Goal: Information Seeking & Learning: Learn about a topic

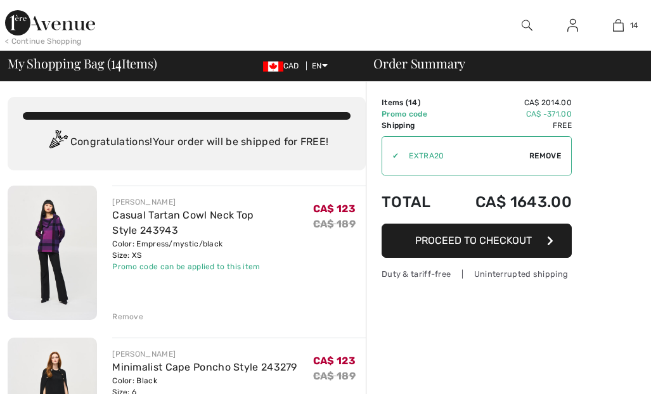
click at [184, 212] on link "Casual Tartan Cowl Neck Top Style 243943" at bounding box center [182, 222] width 141 height 27
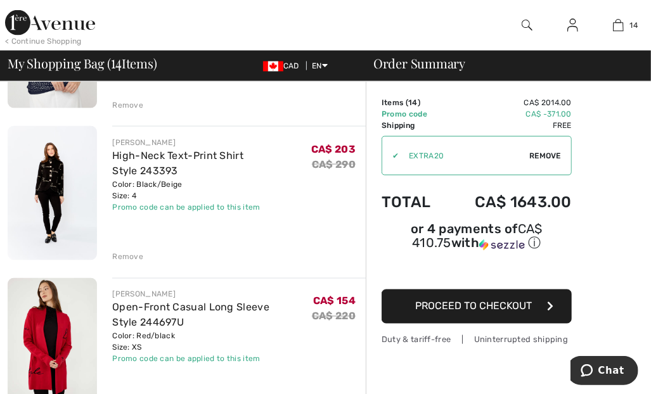
scroll to position [971, 0]
click at [196, 149] on link "High-Neck Text-Print Shirt Style 243393" at bounding box center [177, 162] width 131 height 27
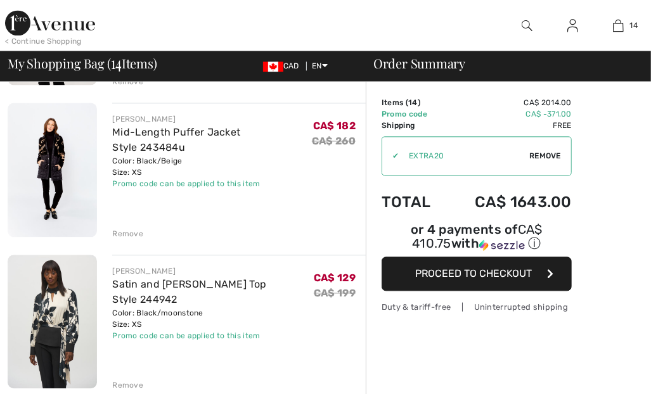
click at [57, 163] on img at bounding box center [52, 170] width 89 height 134
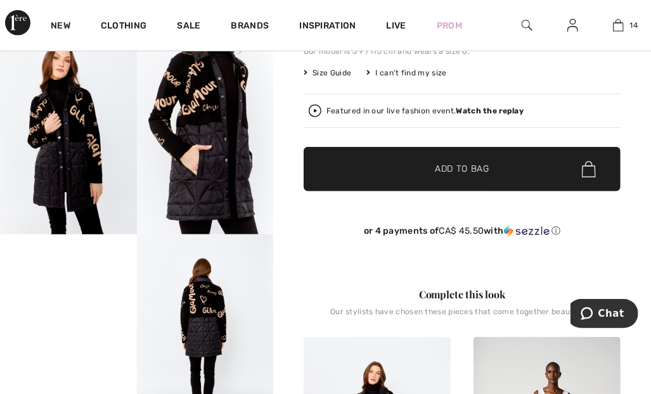
scroll to position [308, 0]
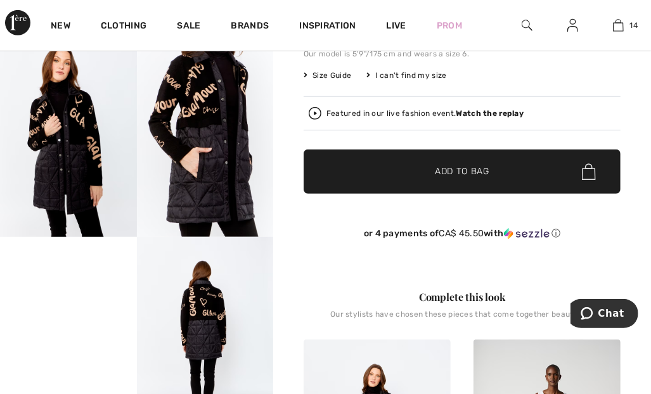
click at [387, 114] on div "Featured in our live fashion event. Watch the replay" at bounding box center [424, 114] width 197 height 8
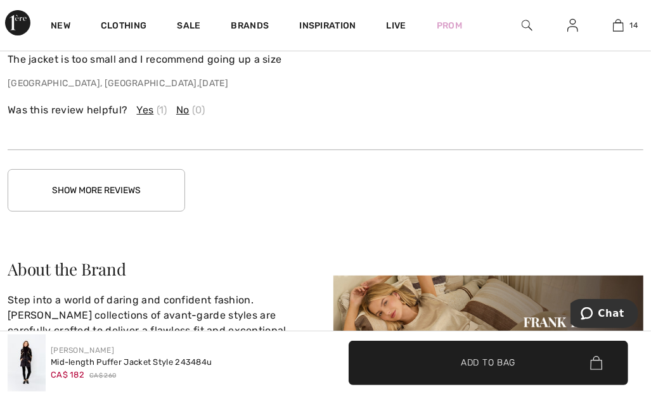
scroll to position [2439, 0]
click at [74, 194] on button "Show More Reviews" at bounding box center [96, 190] width 177 height 42
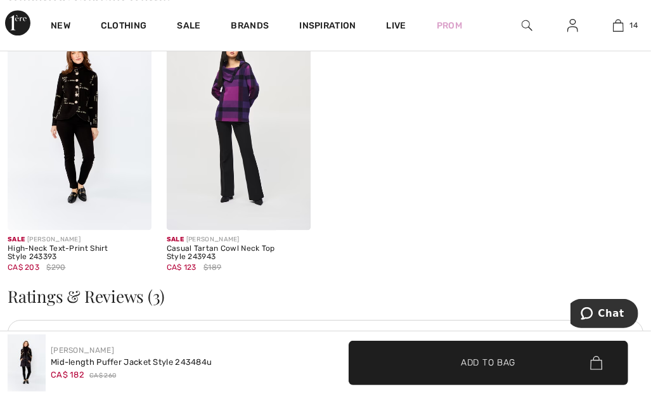
scroll to position [1820, 0]
click at [85, 152] on img at bounding box center [80, 123] width 144 height 215
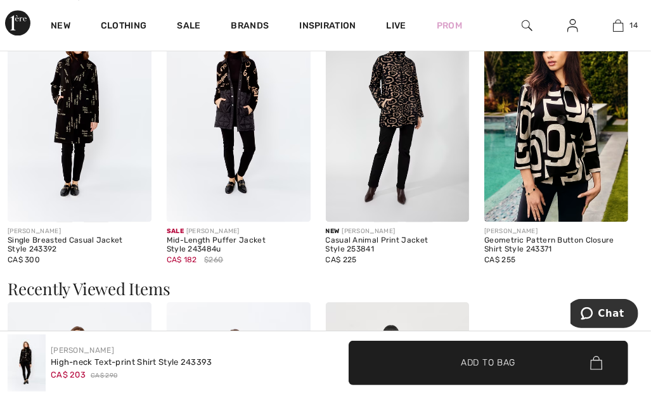
scroll to position [1570, 0]
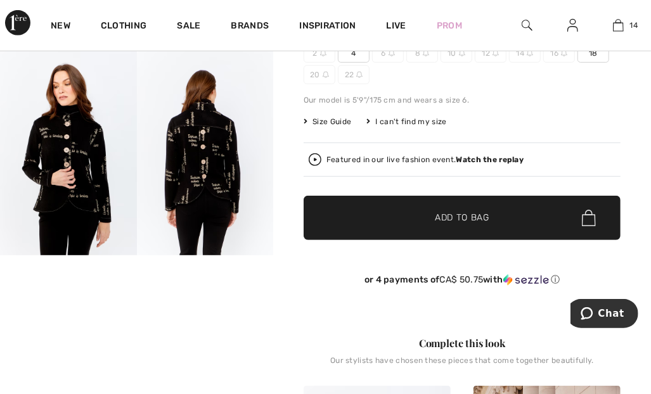
click at [475, 155] on strong "Watch the replay" at bounding box center [490, 159] width 68 height 9
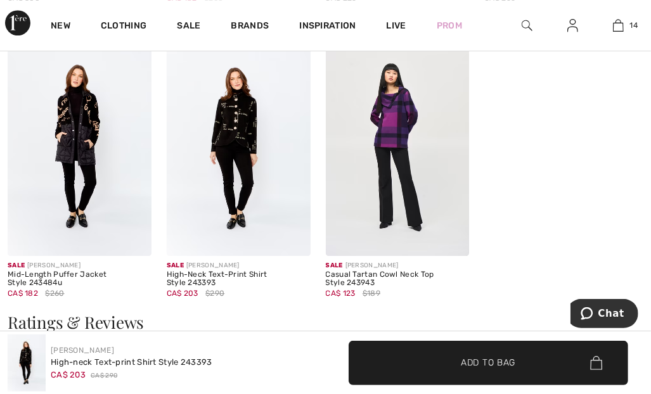
scroll to position [1839, 0]
click at [424, 148] on img at bounding box center [398, 147] width 144 height 215
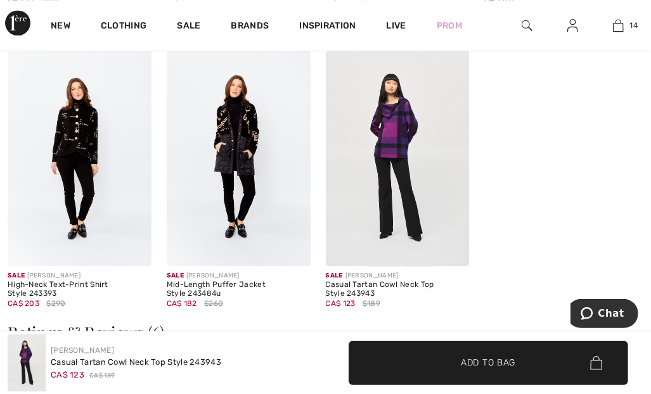
scroll to position [1443, 0]
